Goal: Find specific page/section: Find specific page/section

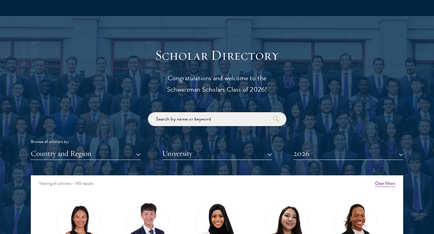
scroll to position [639, 0]
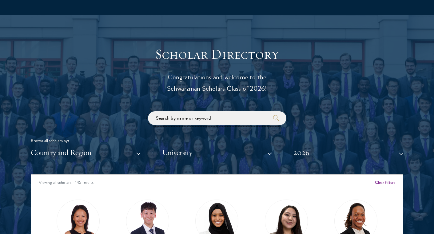
click at [216, 117] on input "search" at bounding box center [217, 118] width 138 height 14
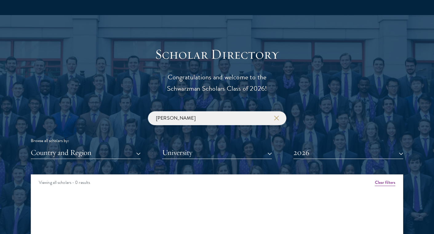
type input "[PERSON_NAME]"
click at [311, 149] on button "2026" at bounding box center [348, 152] width 110 height 13
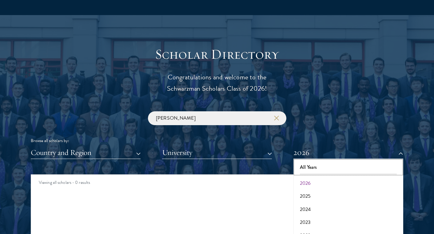
click at [313, 171] on button "All Years" at bounding box center [348, 167] width 106 height 13
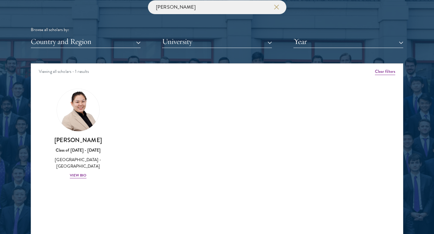
scroll to position [750, 0]
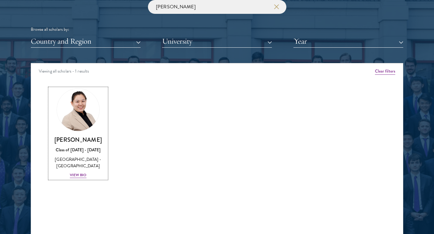
click at [75, 118] on img at bounding box center [78, 110] width 42 height 42
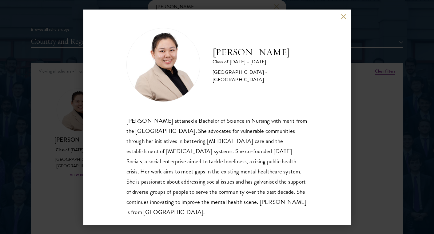
scroll to position [1, 0]
click at [345, 16] on button at bounding box center [343, 16] width 5 height 5
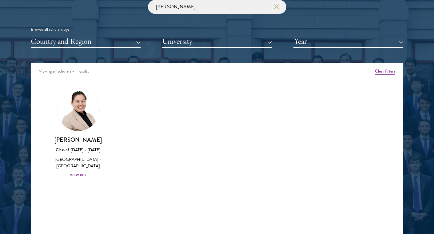
click at [277, 7] on use "button" at bounding box center [276, 6] width 9 height 9
